Goal: Task Accomplishment & Management: Use online tool/utility

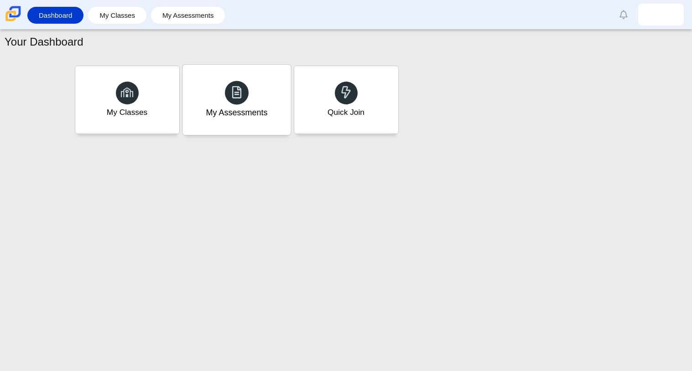
click at [230, 89] on icon at bounding box center [236, 92] width 13 height 13
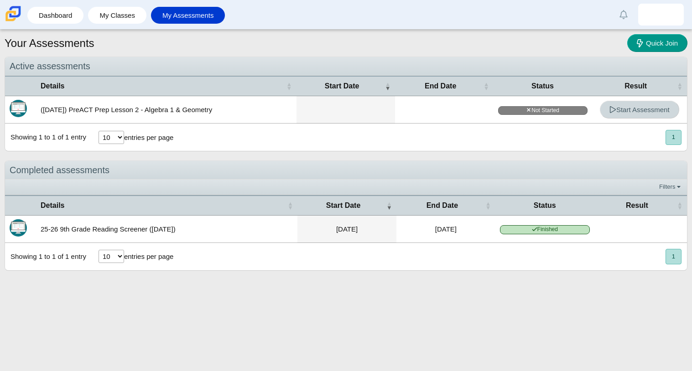
click at [674, 105] on link "Start Assessment" at bounding box center [639, 110] width 79 height 18
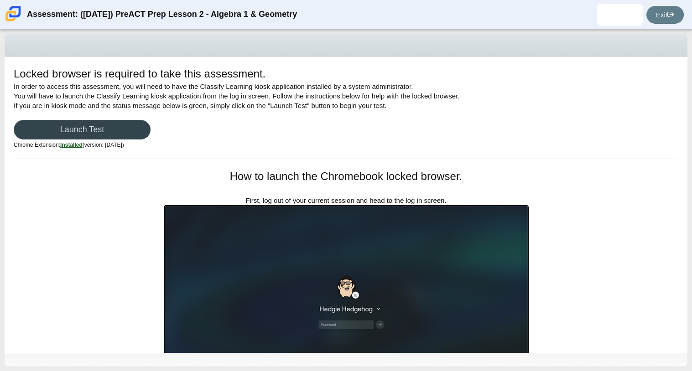
click at [114, 127] on link "Launch Test" at bounding box center [82, 130] width 137 height 20
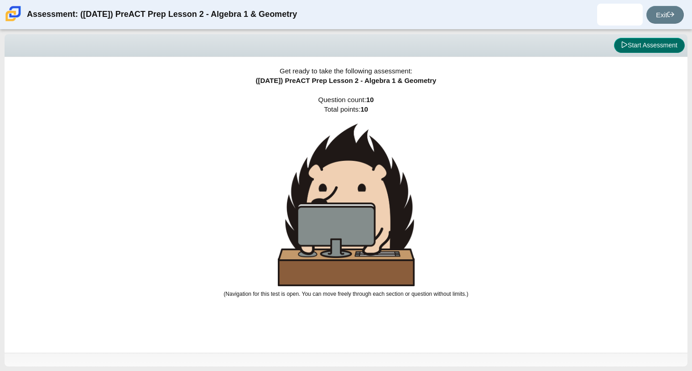
click at [625, 39] on button "Start Assessment" at bounding box center [649, 46] width 71 height 16
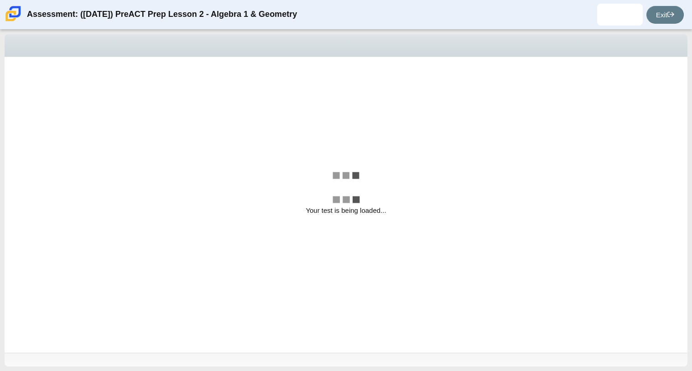
select select "bbf5d072-3e0b-44c4-9a12-6e7c9033f65b"
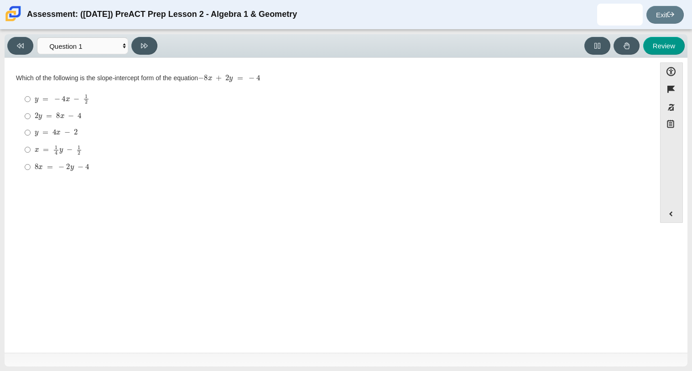
click at [41, 134] on mjx-math "Assessment items" at bounding box center [56, 133] width 43 height 8
click at [31, 134] on input "y = 4 x − 2 y = 4 x − 2" at bounding box center [28, 132] width 6 height 16
radio input "true"
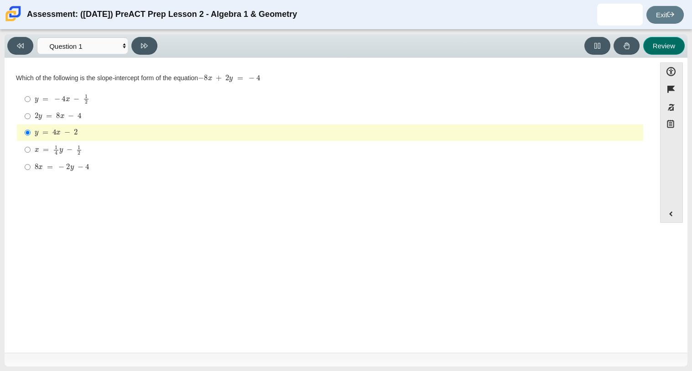
click at [662, 49] on button "Review" at bounding box center [663, 46] width 41 height 18
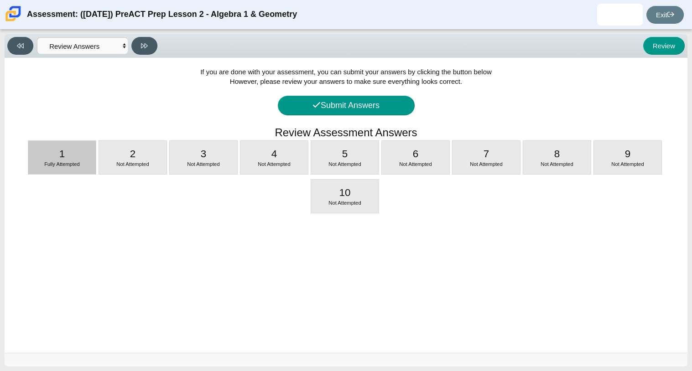
click at [78, 148] on div "1 Fully Attempted" at bounding box center [61, 157] width 67 height 33
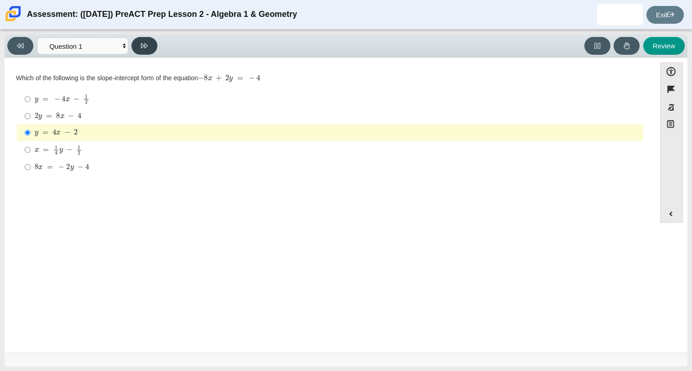
click at [140, 47] on button at bounding box center [144, 46] width 26 height 18
select select "ed62e223-81bd-4cbf-ab48-ab975844bd1f"
